Goal: Information Seeking & Learning: Learn about a topic

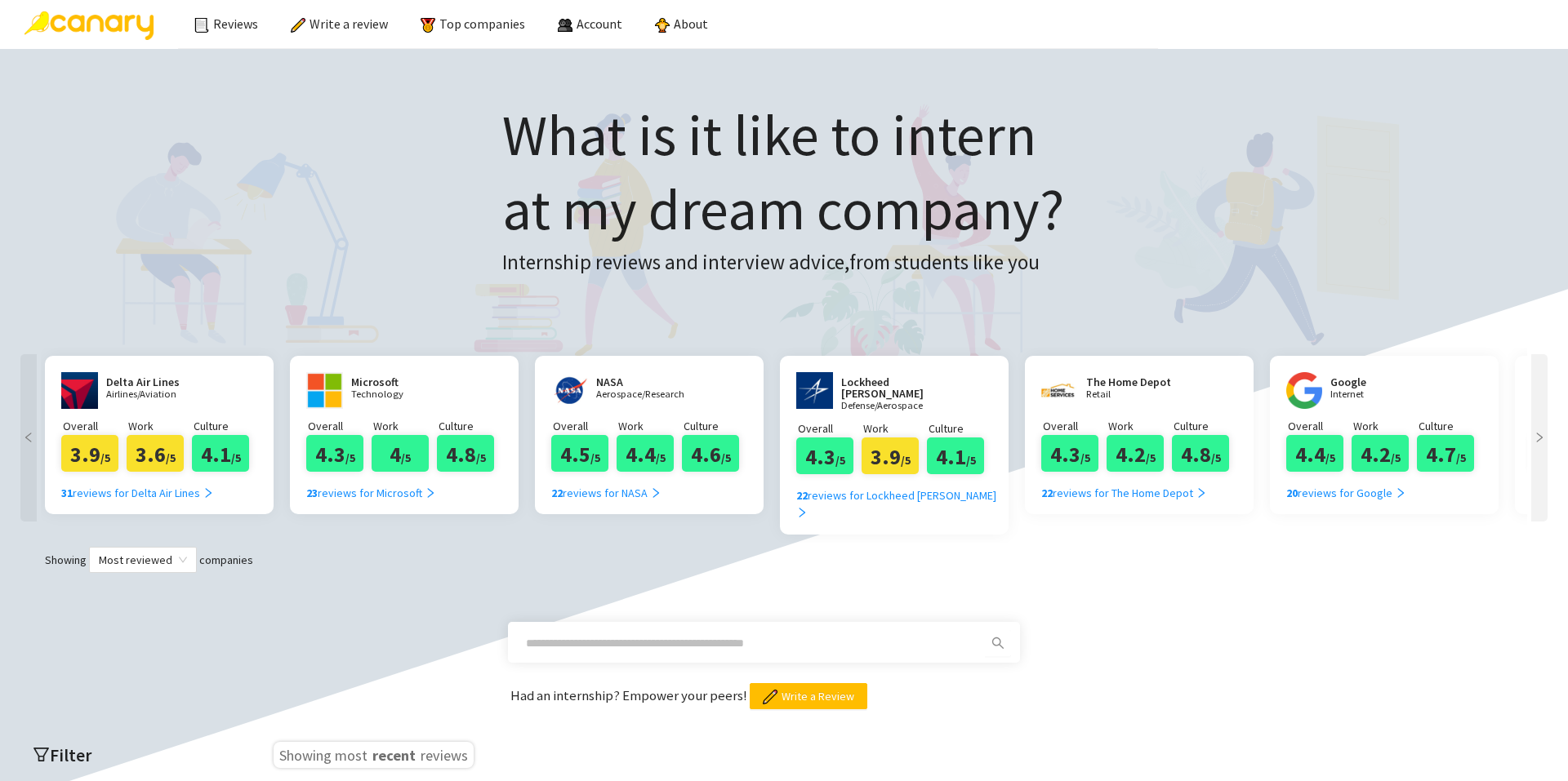
click at [743, 634] on input "text" at bounding box center [744, 643] width 437 height 18
type input "******"
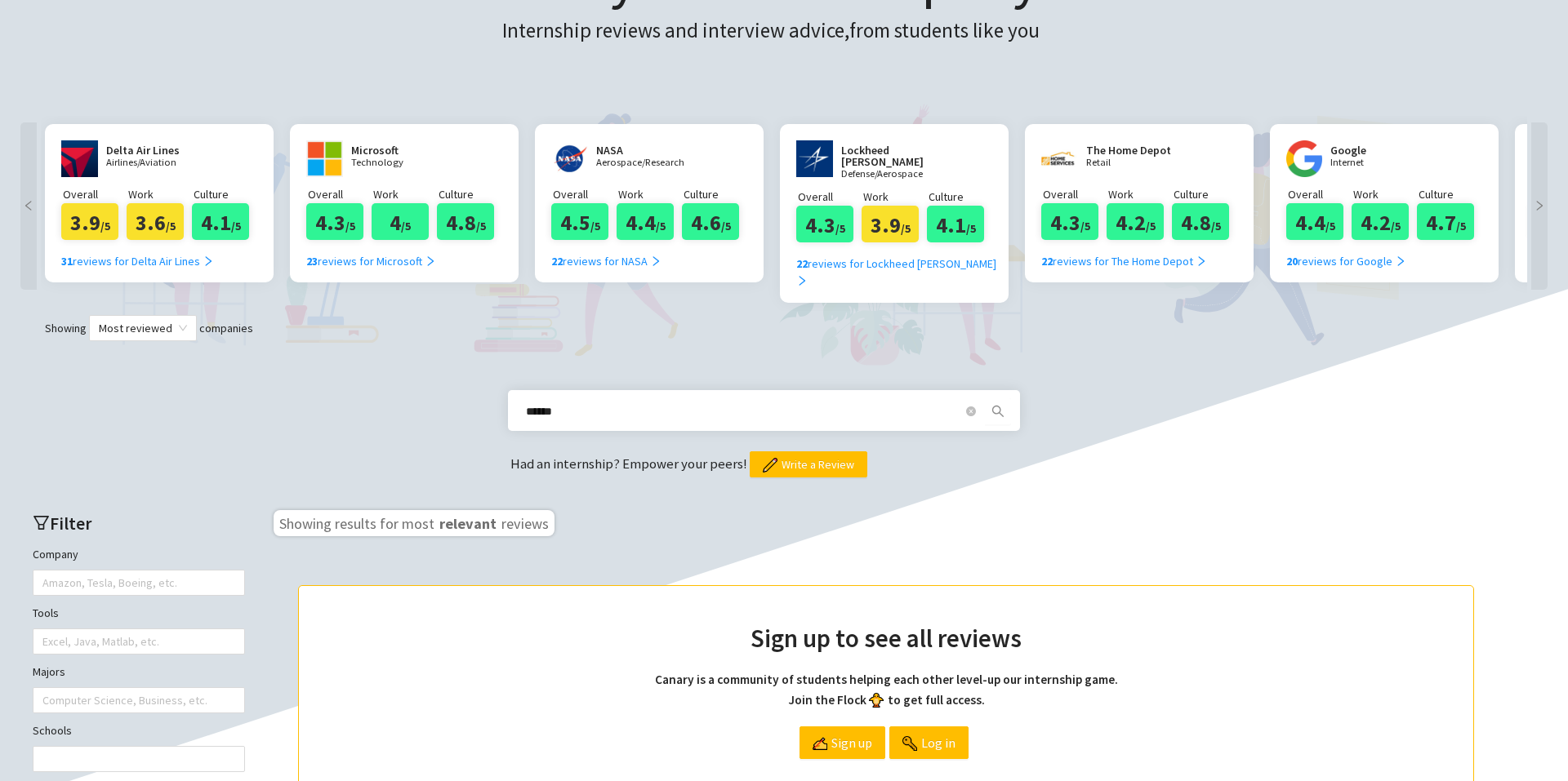
scroll to position [144, 0]
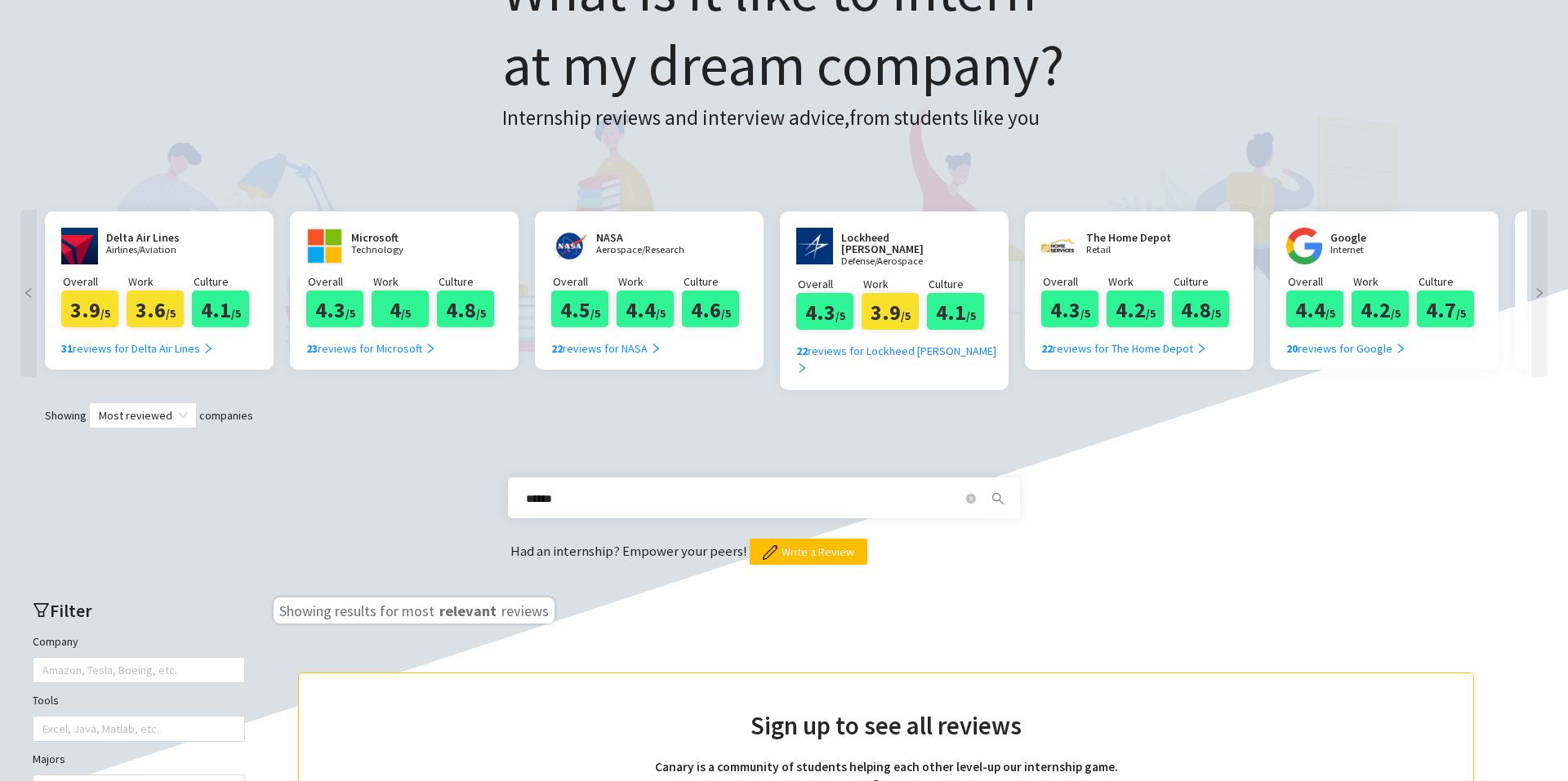
click at [996, 493] on icon "search" at bounding box center [998, 498] width 11 height 11
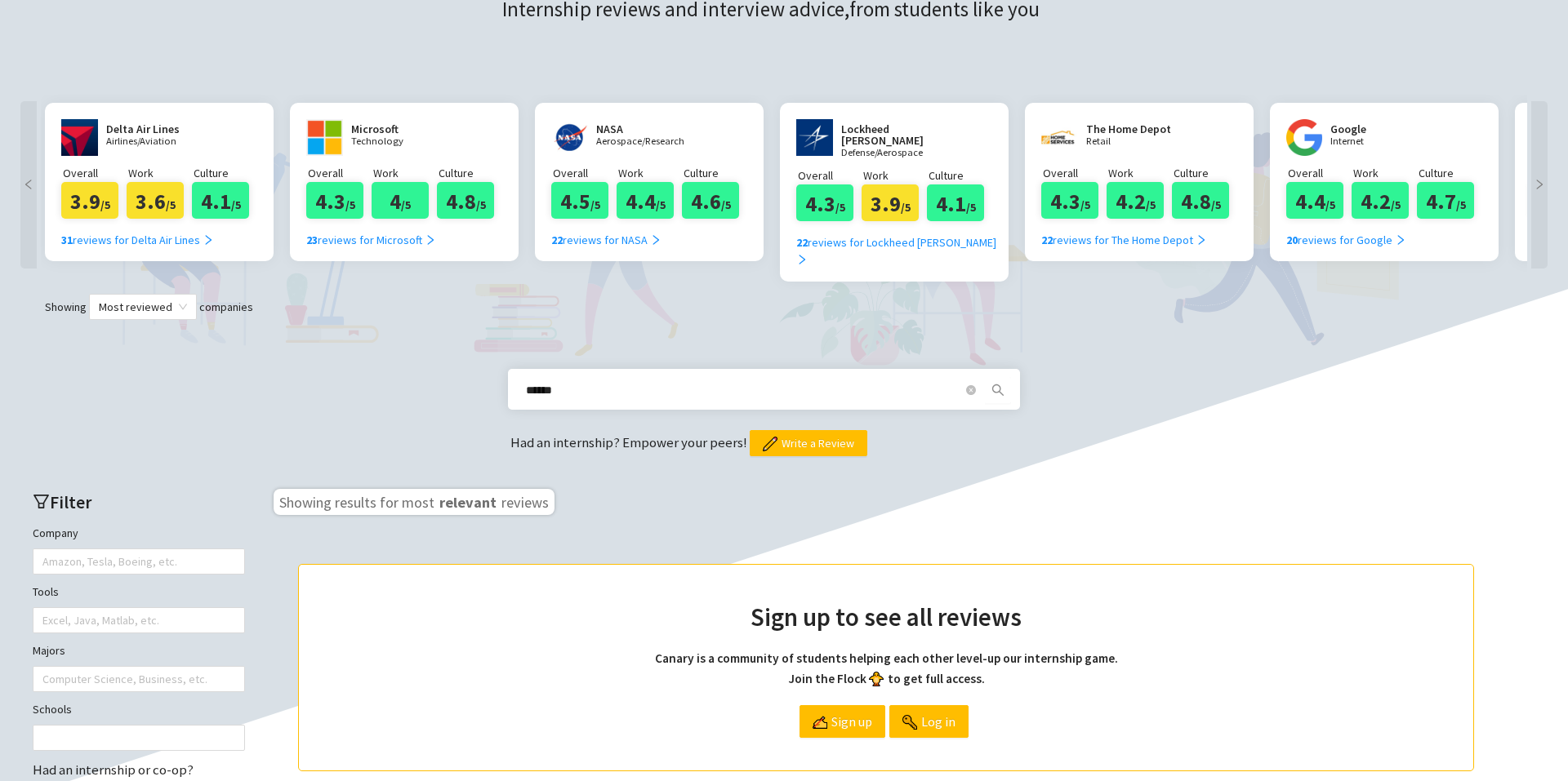
scroll to position [471, 0]
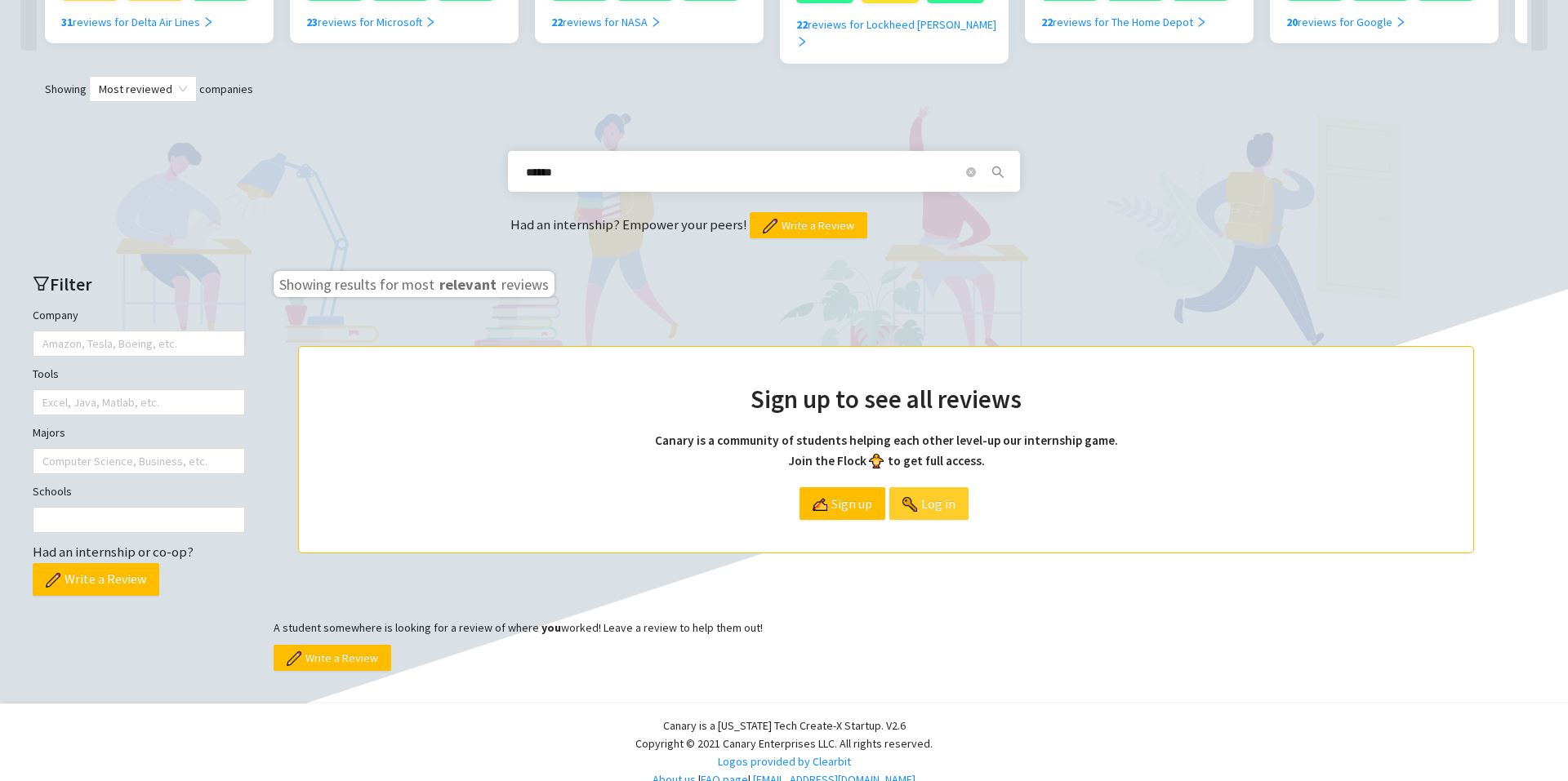
click at [943, 488] on span "Log in" at bounding box center [939, 503] width 34 height 31
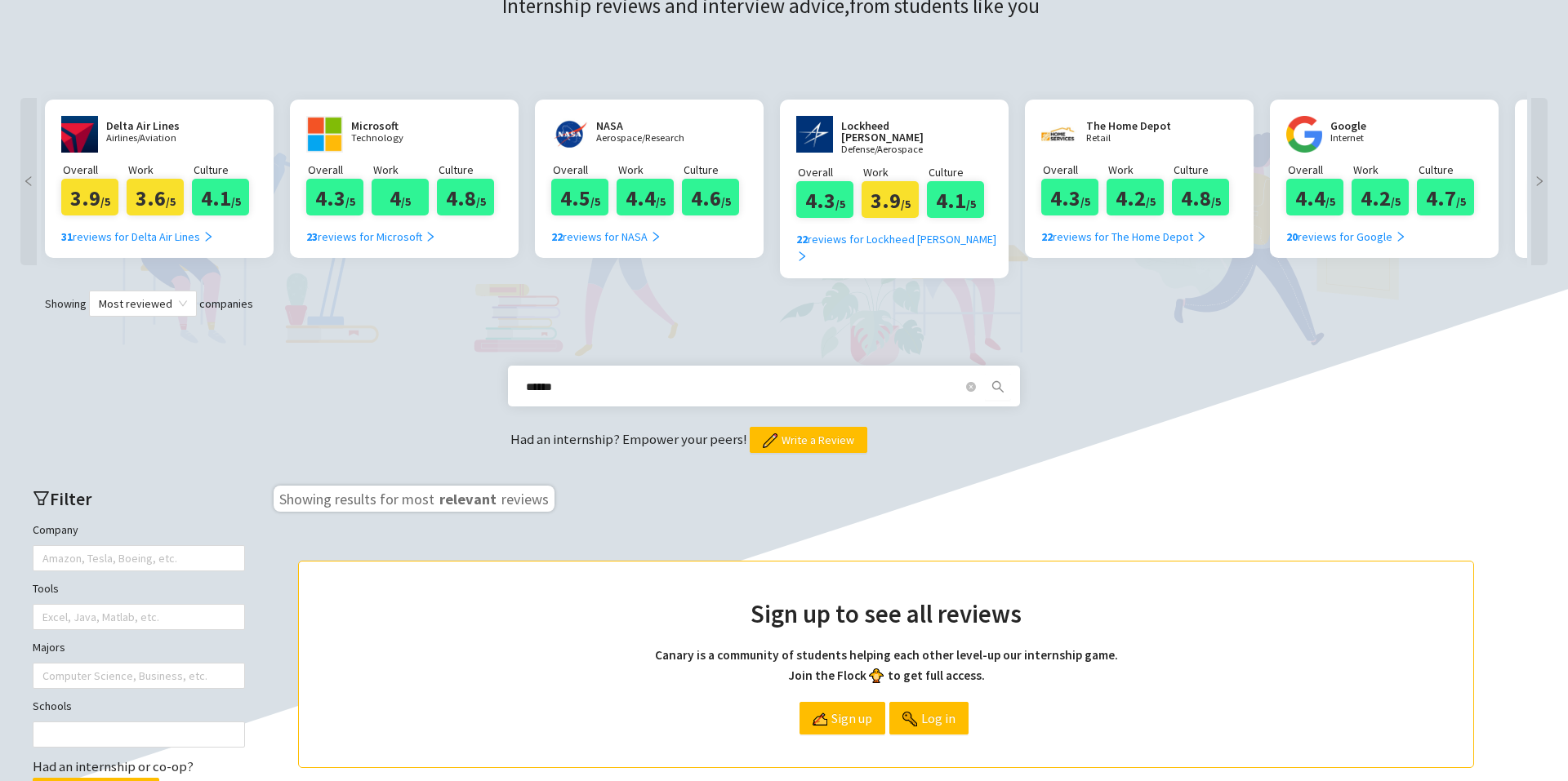
scroll to position [226, 0]
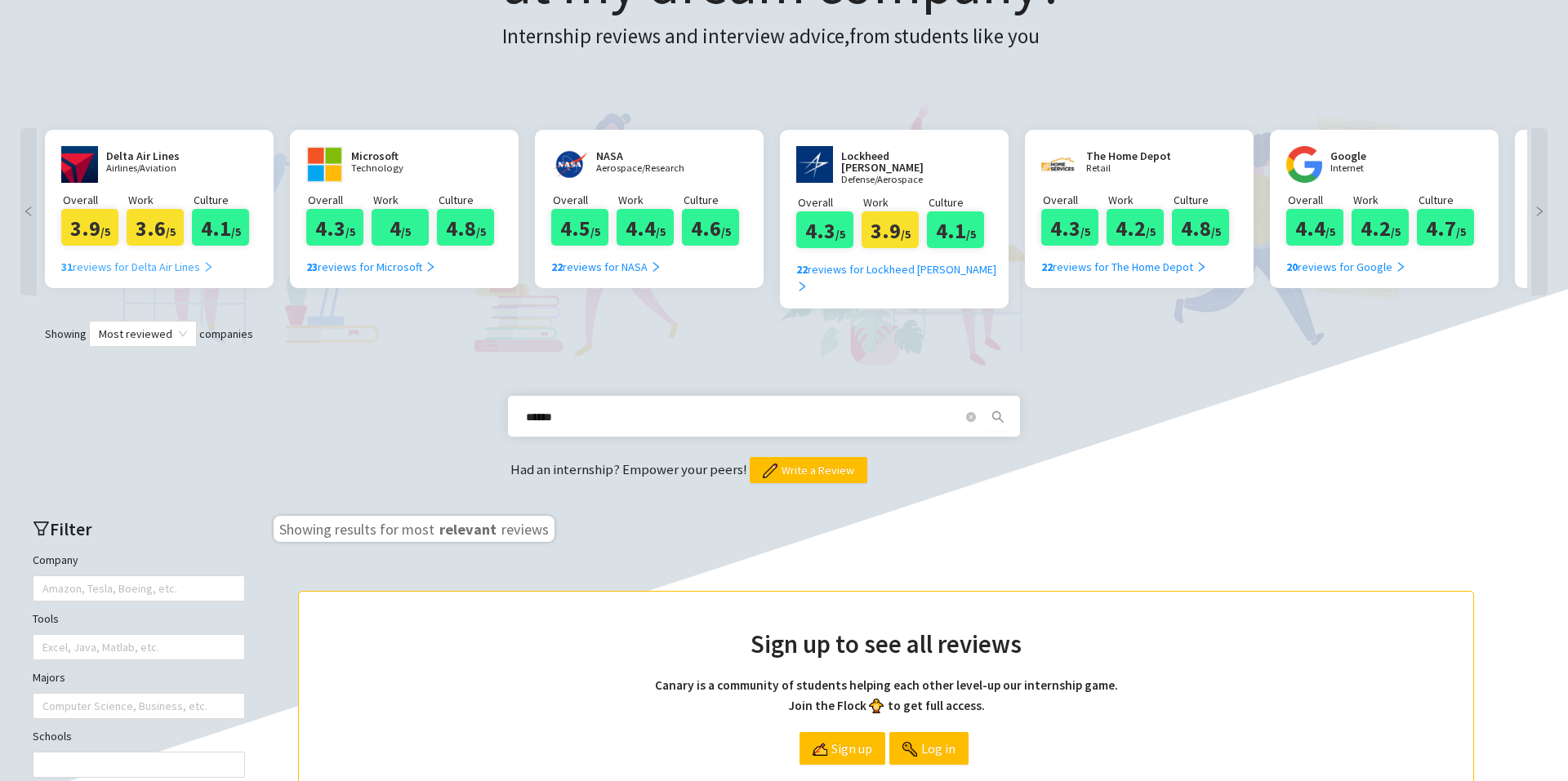
click at [184, 272] on div "31 reviews for Delta Air Lines" at bounding box center [138, 267] width 153 height 18
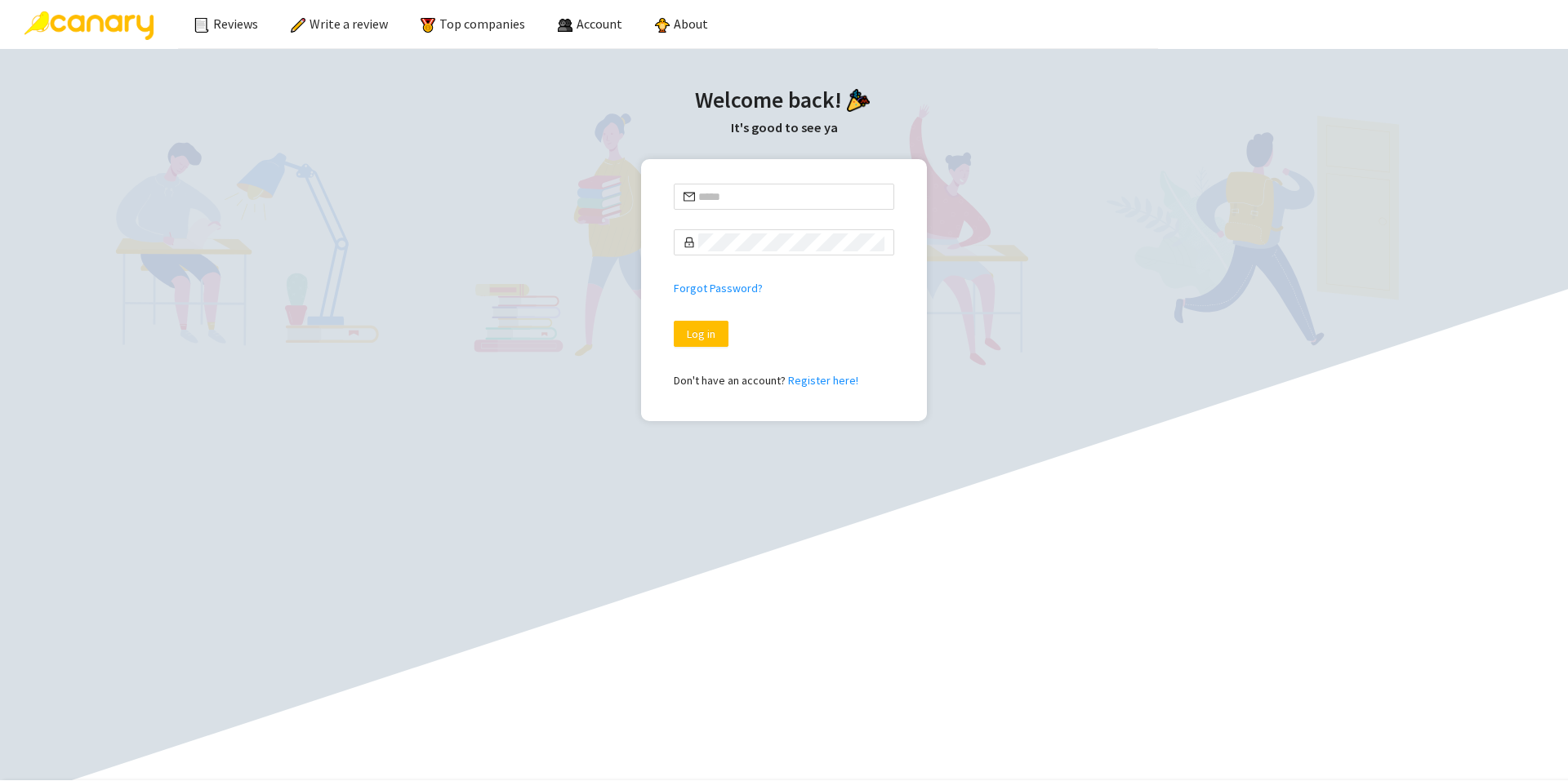
click at [792, 194] on input "text" at bounding box center [792, 196] width 187 height 18
type input "**********"
click at [810, 386] on link "Register here!" at bounding box center [823, 381] width 71 height 15
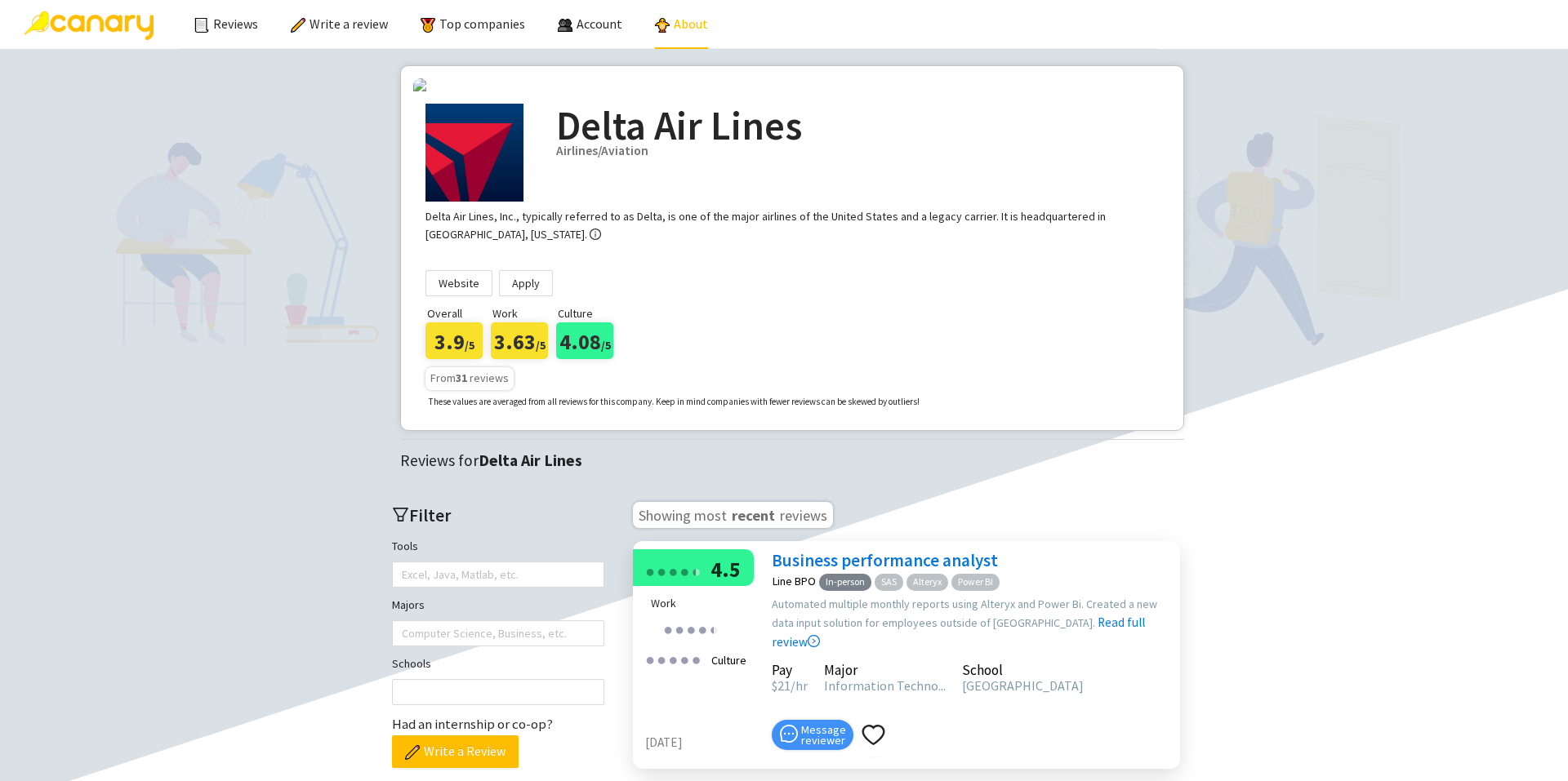
click at [668, 27] on link "About" at bounding box center [681, 23] width 53 height 16
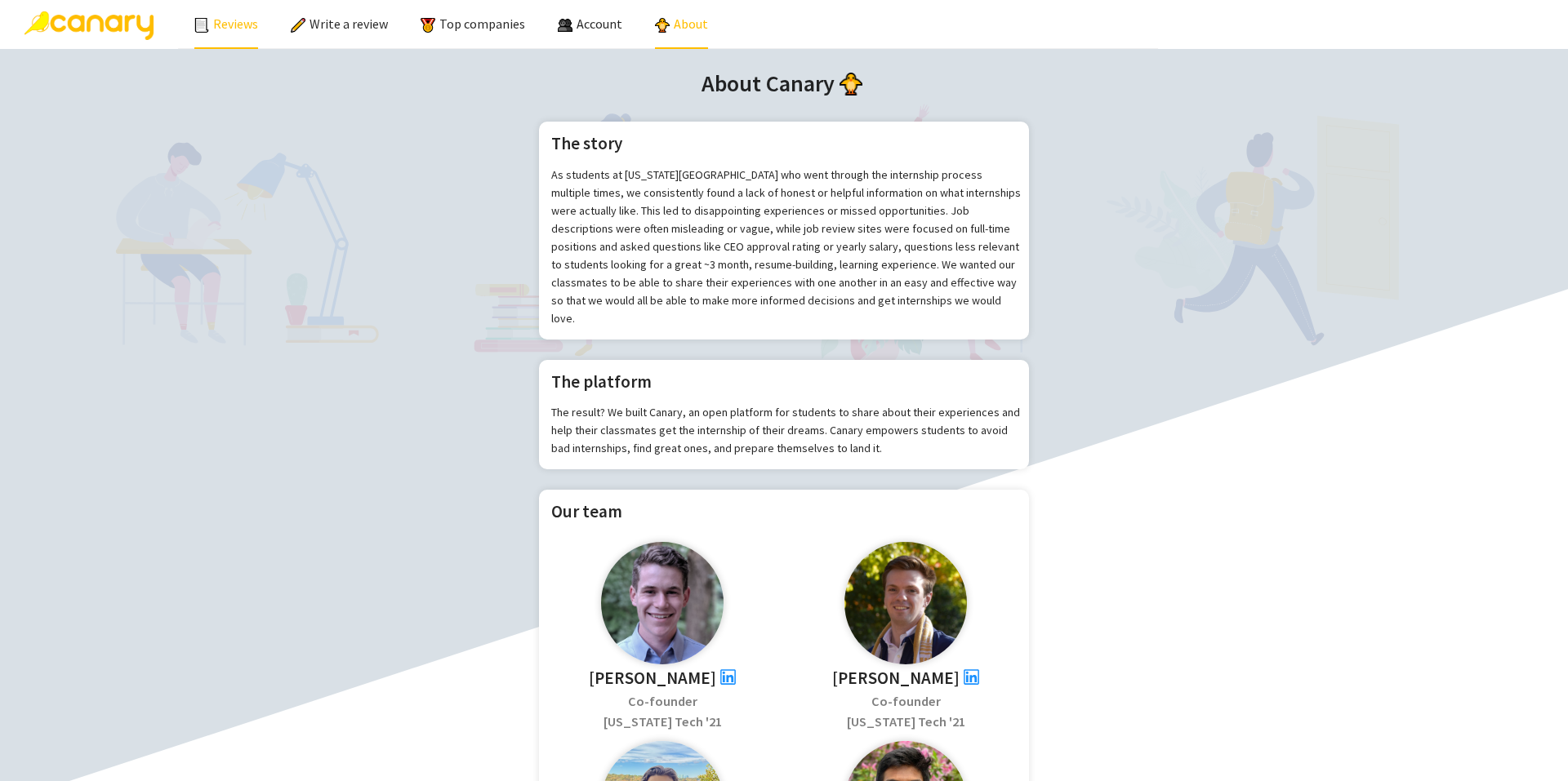
click at [240, 27] on link "Reviews" at bounding box center [226, 23] width 64 height 16
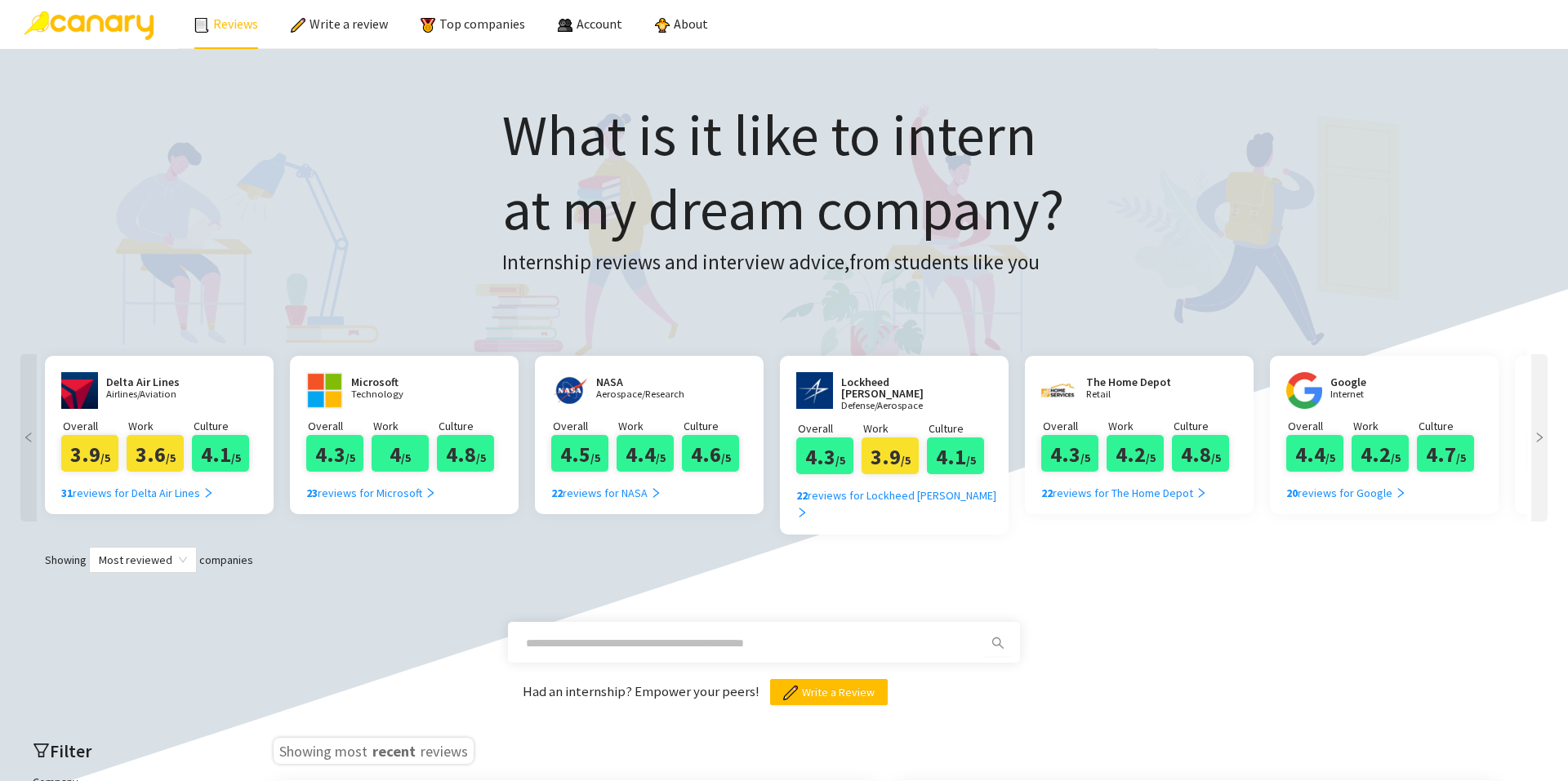
click at [1535, 436] on icon "right" at bounding box center [1540, 437] width 11 height 11
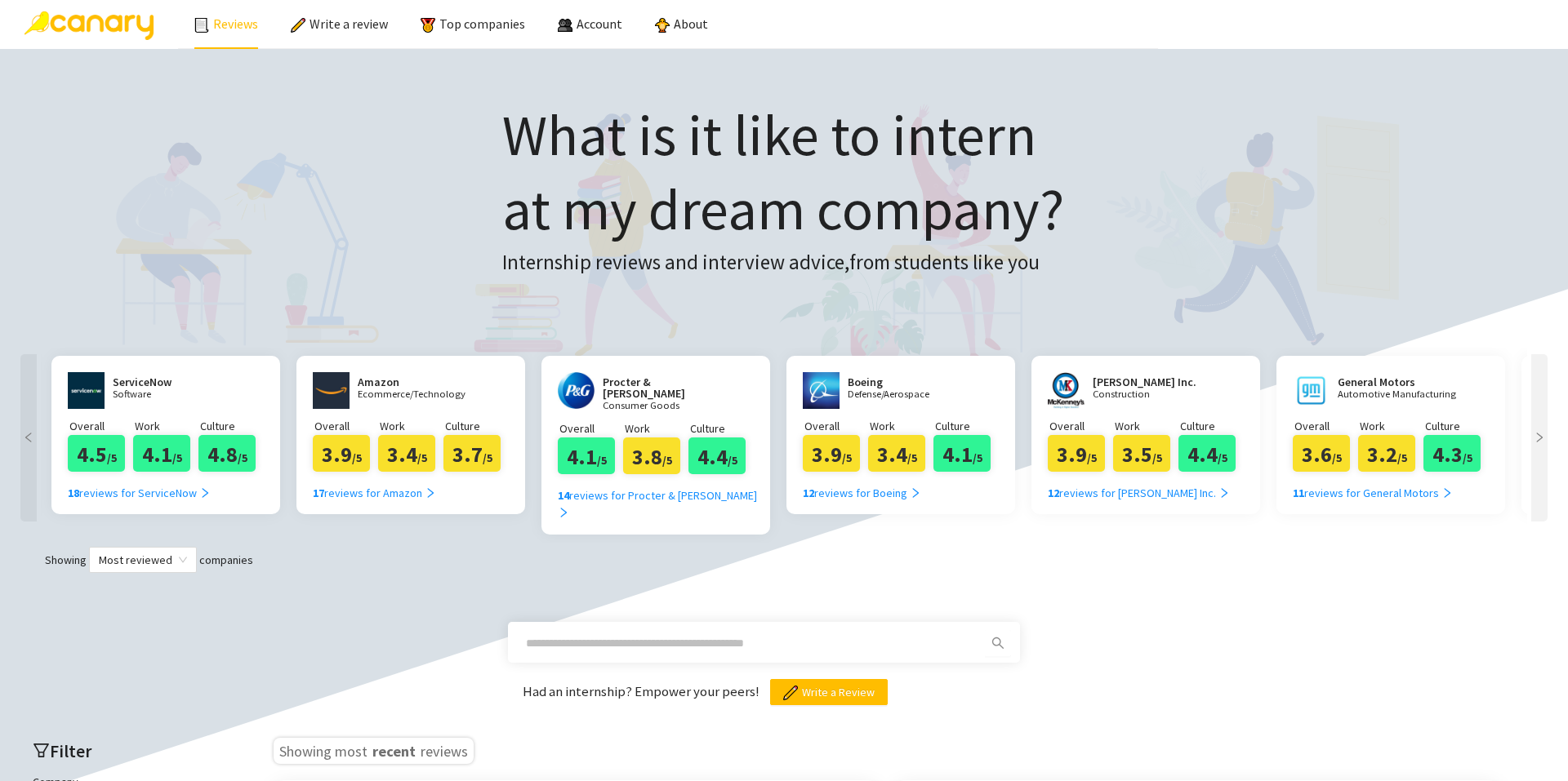
scroll to position [0, 1470]
